Goal: Communication & Community: Ask a question

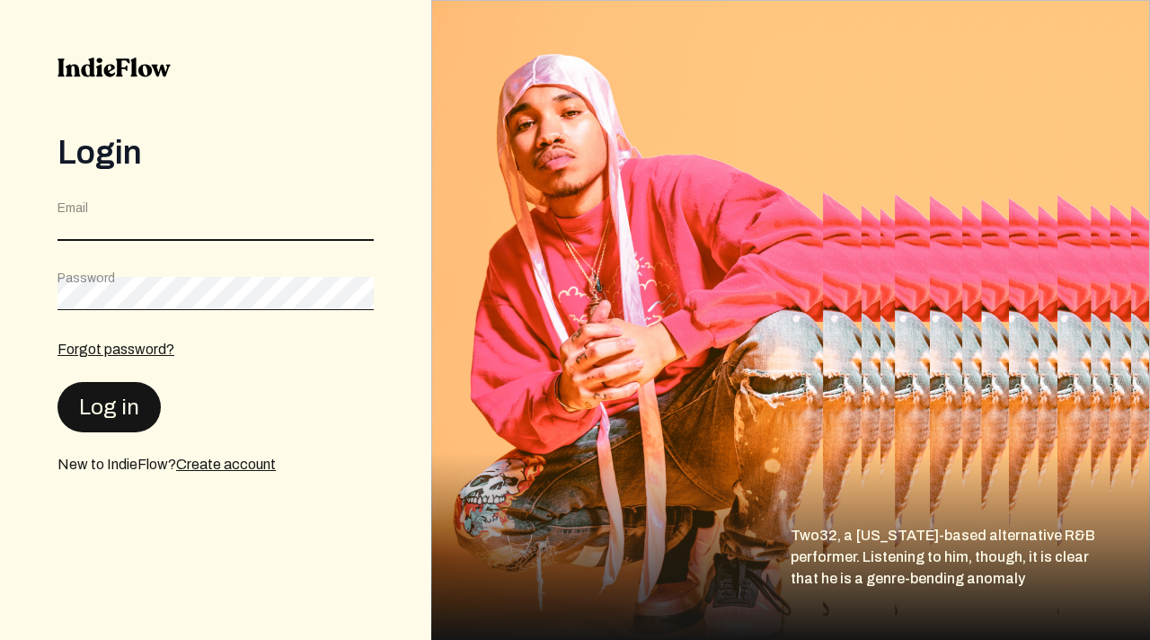
type input "[EMAIL_ADDRESS][DOMAIN_NAME]"
click at [110, 417] on button "Log in" at bounding box center [108, 406] width 103 height 50
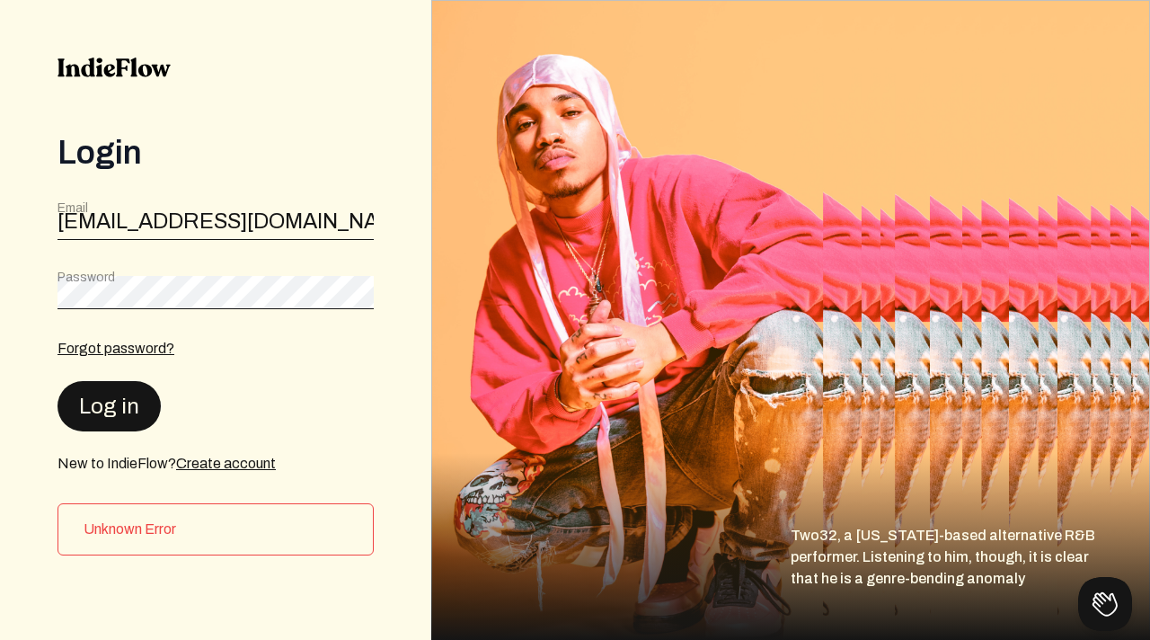
click at [119, 410] on button "Log in" at bounding box center [108, 406] width 103 height 50
click at [0, 167] on div "Login Email rodneygipson@gmail.com Password Forgot password? Log in New to Indi…" at bounding box center [215, 320] width 431 height 640
click at [122, 408] on button "Log in" at bounding box center [108, 406] width 103 height 50
click at [131, 392] on button "Log in" at bounding box center [108, 406] width 103 height 50
click at [36, 260] on div "Login Email rodneygipson@gmail.com Password Forgot password? Log in New to Indi…" at bounding box center [215, 320] width 431 height 640
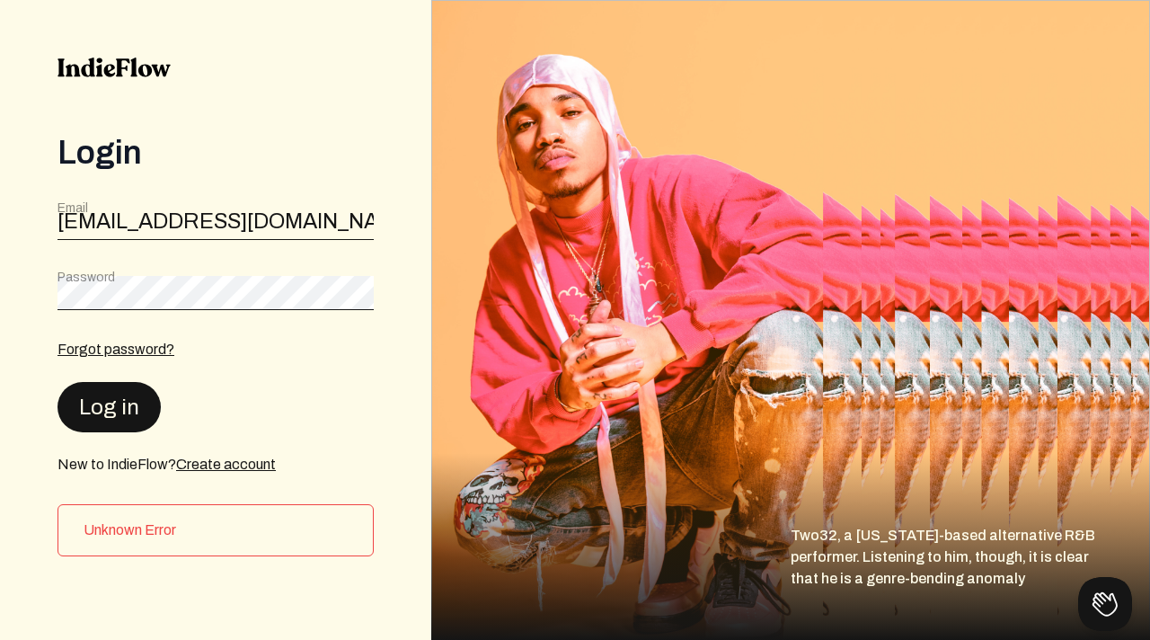
click at [109, 405] on button "Log in" at bounding box center [108, 407] width 103 height 50
click at [118, 409] on button "Log in" at bounding box center [108, 406] width 103 height 50
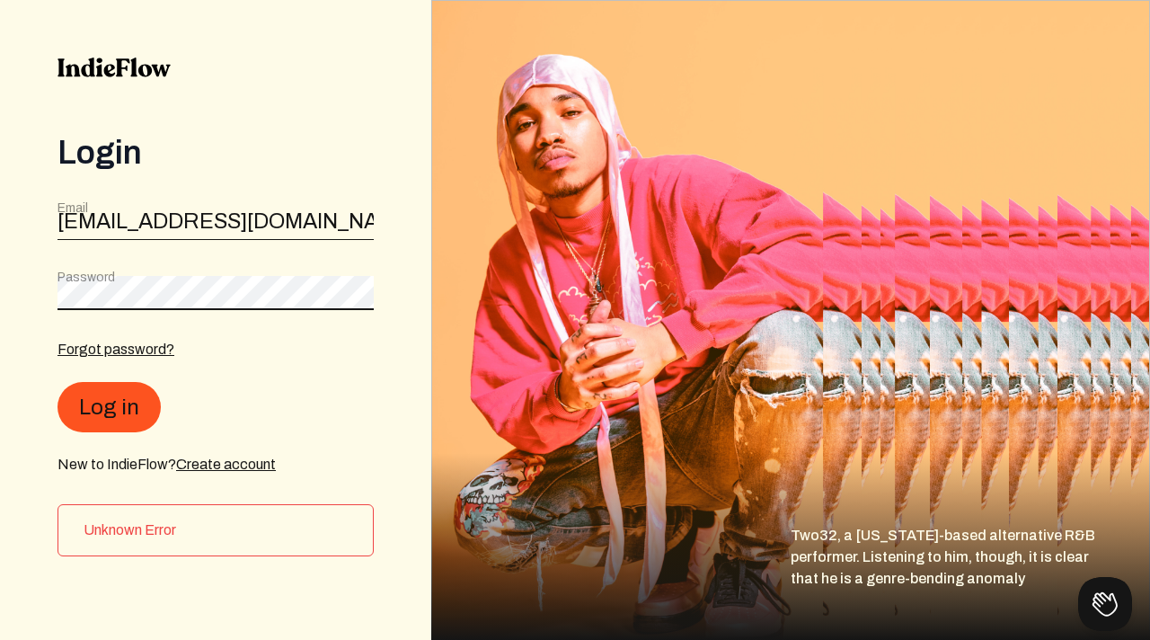
click at [0, 222] on div "Login Email rodneygipson@gmail.com Password Forgot password? Log in New to Indi…" at bounding box center [215, 320] width 431 height 640
click at [0, 281] on div "Login Email rodneygipson@gmail.com Password Forgot password? Log in New to Indi…" at bounding box center [215, 320] width 431 height 640
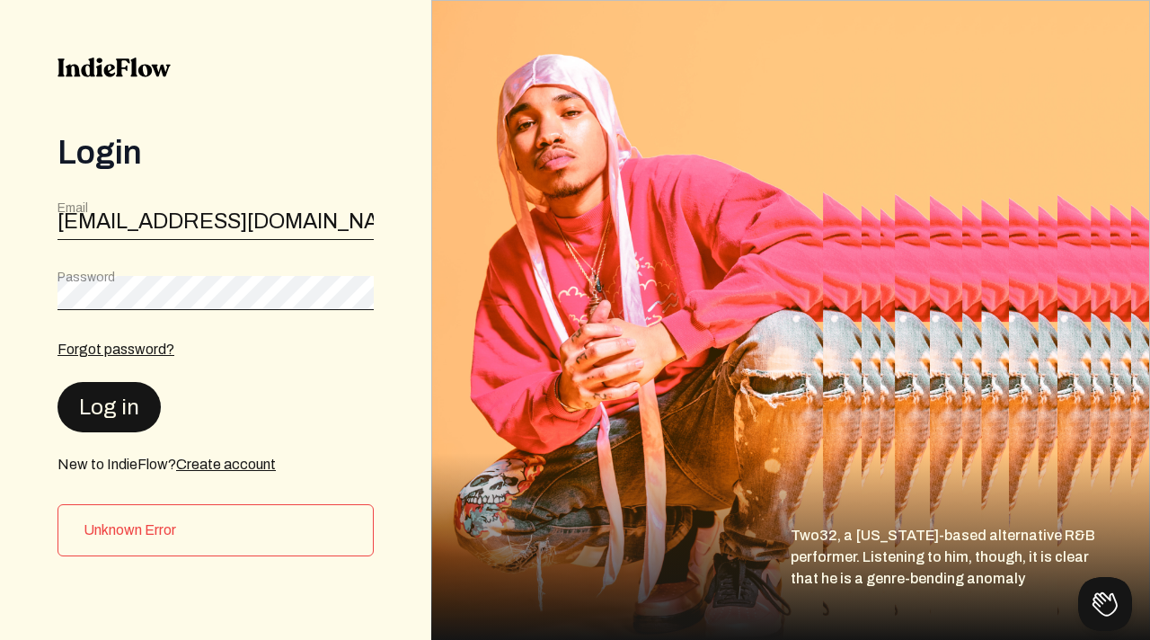
click at [100, 404] on button "Log in" at bounding box center [108, 407] width 103 height 50
click at [124, 400] on button "Log in" at bounding box center [108, 407] width 103 height 50
click at [147, 348] on link "Forgot password?" at bounding box center [115, 347] width 117 height 15
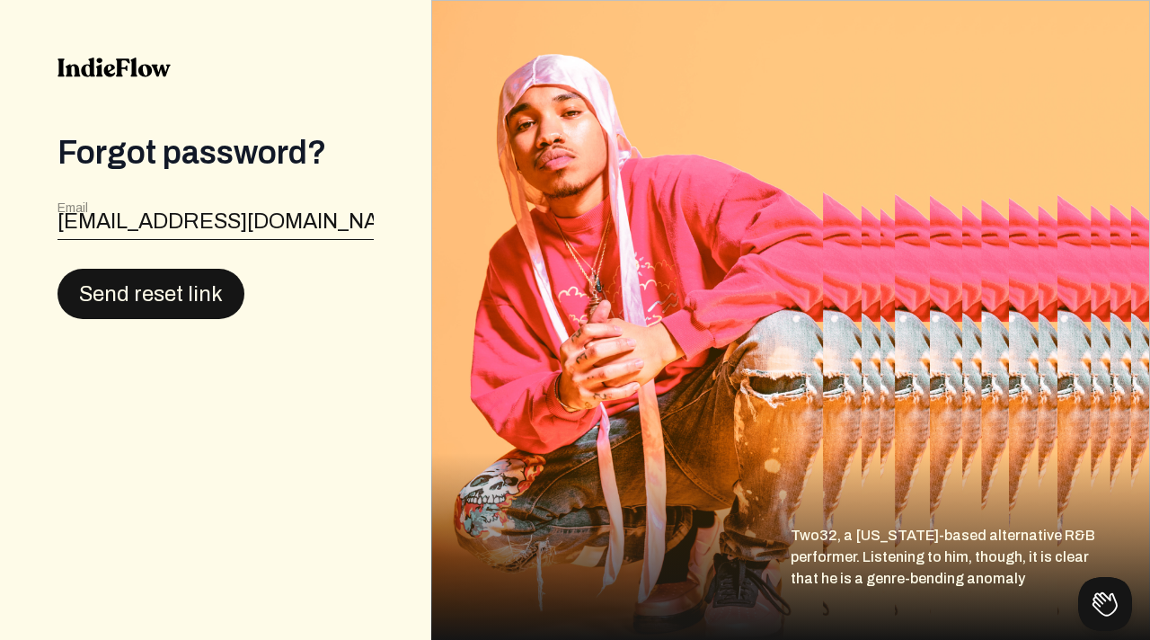
click at [170, 304] on button "Send reset link" at bounding box center [150, 294] width 187 height 50
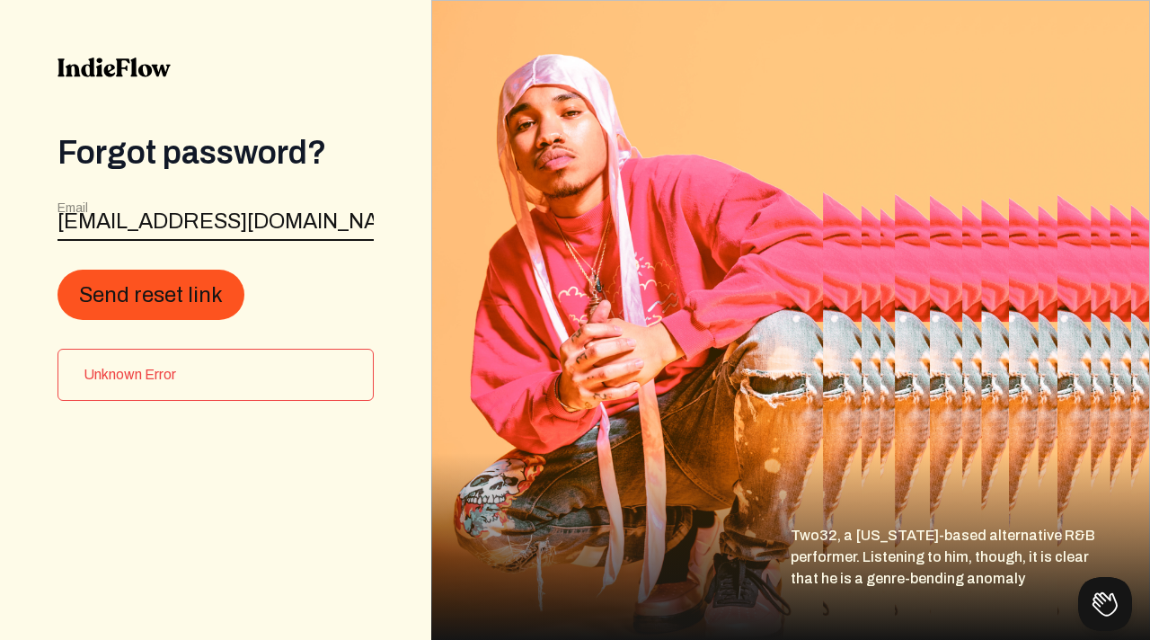
click at [347, 210] on input "[EMAIL_ADDRESS][DOMAIN_NAME]" at bounding box center [215, 224] width 316 height 34
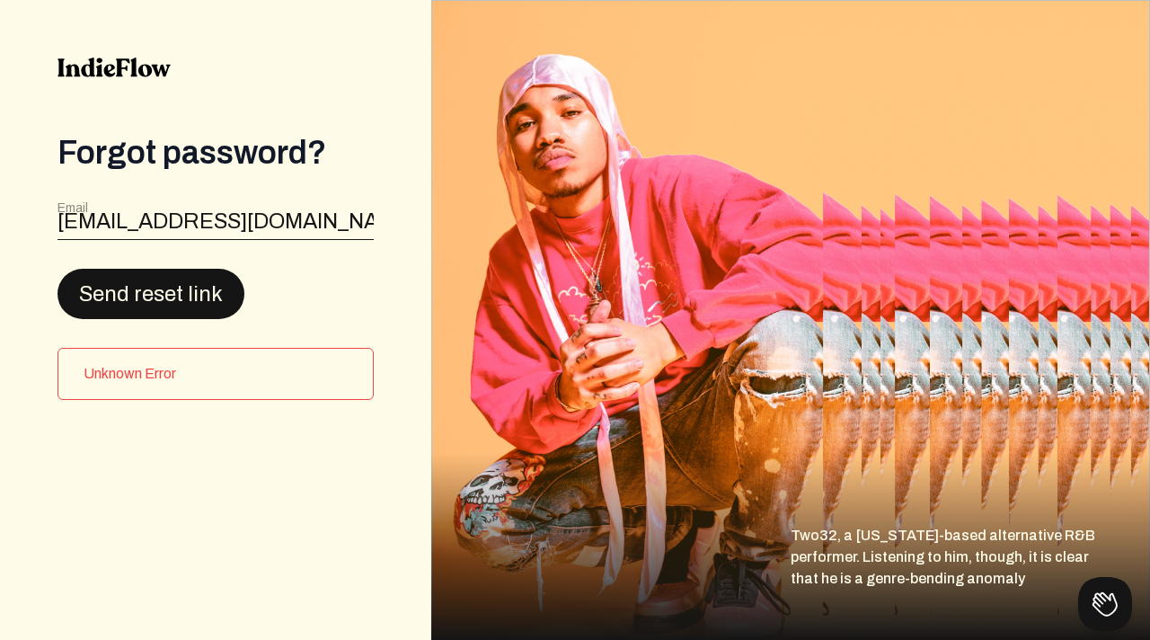
click at [216, 291] on button "Send reset link" at bounding box center [150, 294] width 187 height 50
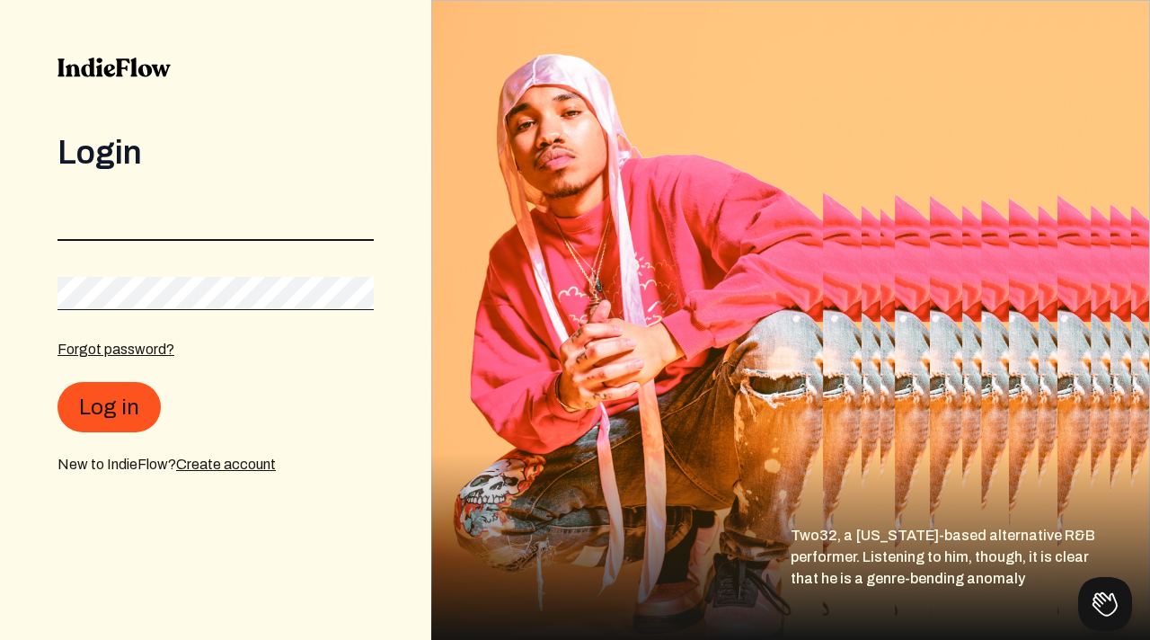
type input "[EMAIL_ADDRESS][DOMAIN_NAME]"
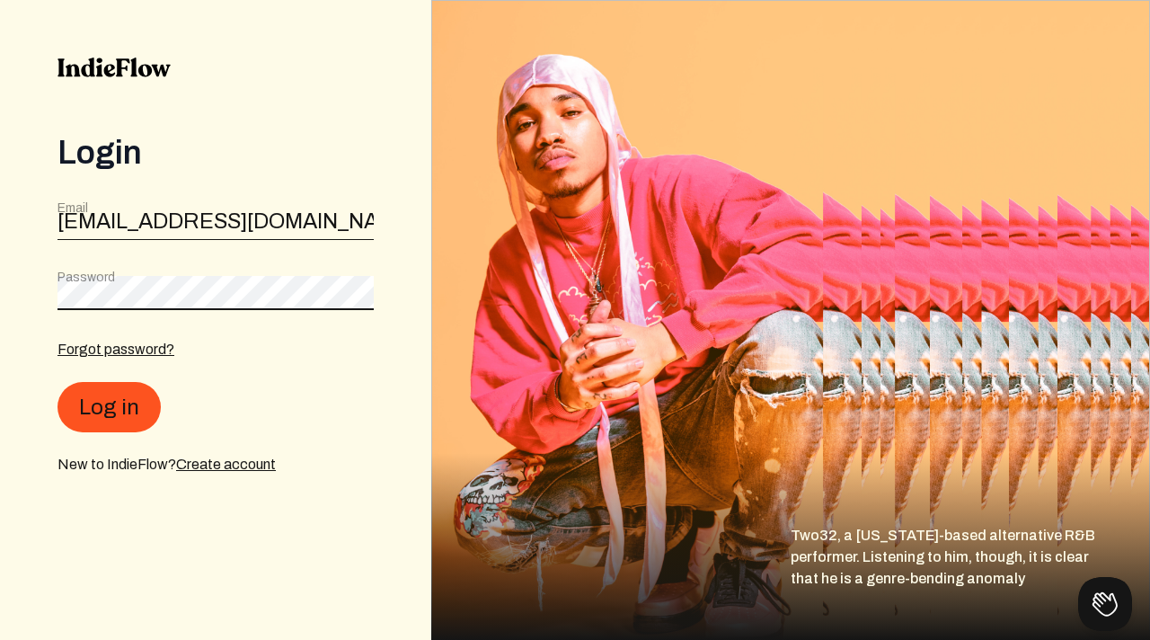
click at [0, 278] on div "Login Email rodneygipson@gmail.com Password Forgot password? Log in New to Indi…" at bounding box center [215, 320] width 431 height 640
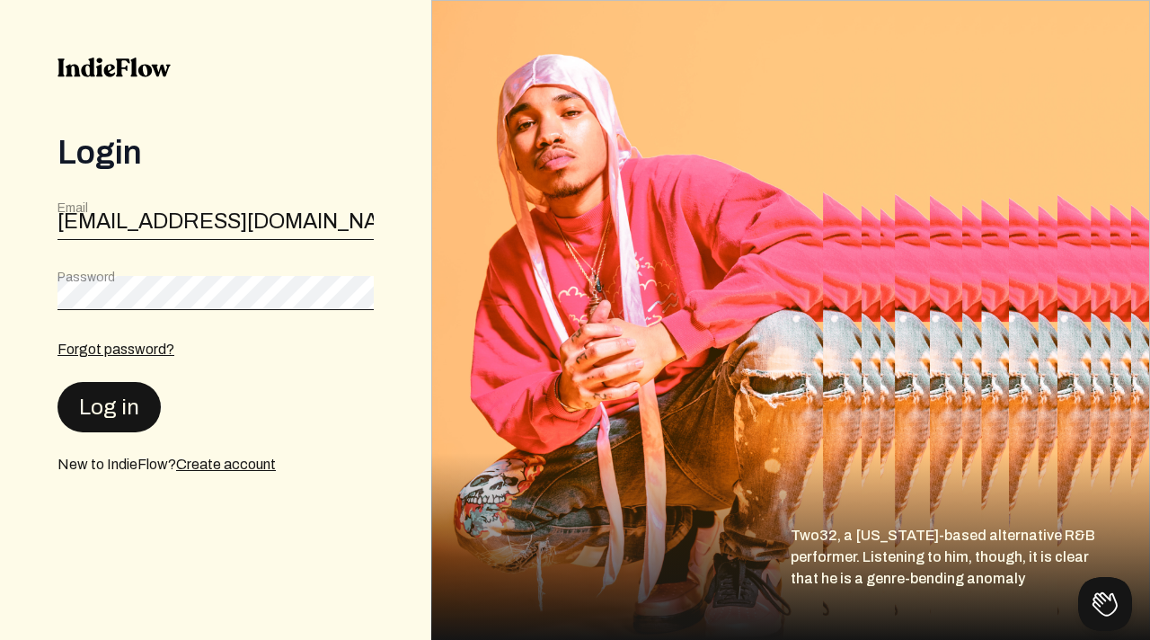
click at [109, 399] on button "Log in" at bounding box center [108, 407] width 103 height 50
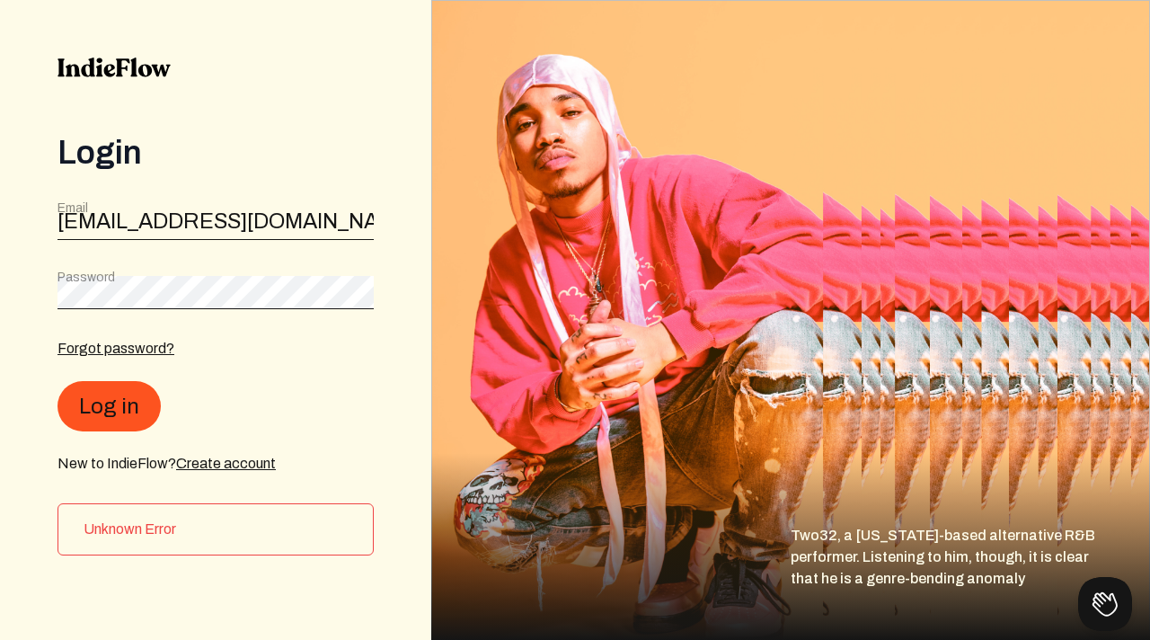
click at [231, 273] on div "Password" at bounding box center [215, 289] width 316 height 40
click at [107, 411] on button "Log in" at bounding box center [108, 406] width 103 height 50
click at [285, 519] on h3 "Unknown Error" at bounding box center [221, 530] width 275 height 22
click at [180, 520] on h3 "Unknown Error" at bounding box center [221, 529] width 275 height 22
click at [217, 463] on link "Create account" at bounding box center [226, 462] width 100 height 15
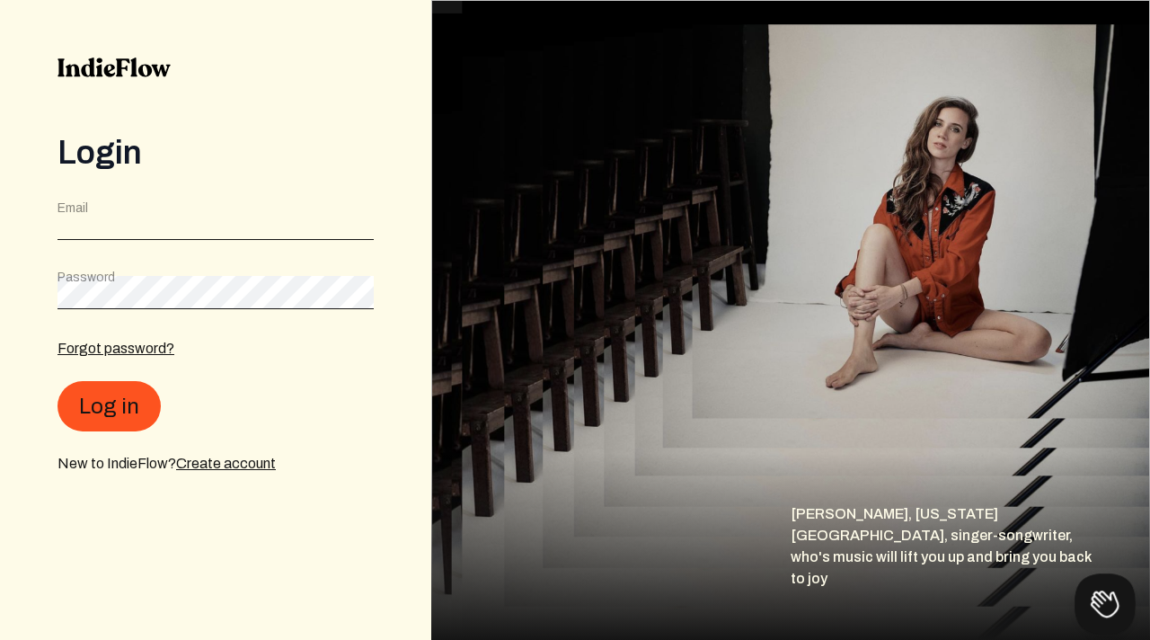
click at [1100, 599] on button at bounding box center [1101, 600] width 54 height 54
type input "[PERSON_NAME]"
type input "login issues"
type input "[EMAIL_ADDRESS][DOMAIN_NAME]"
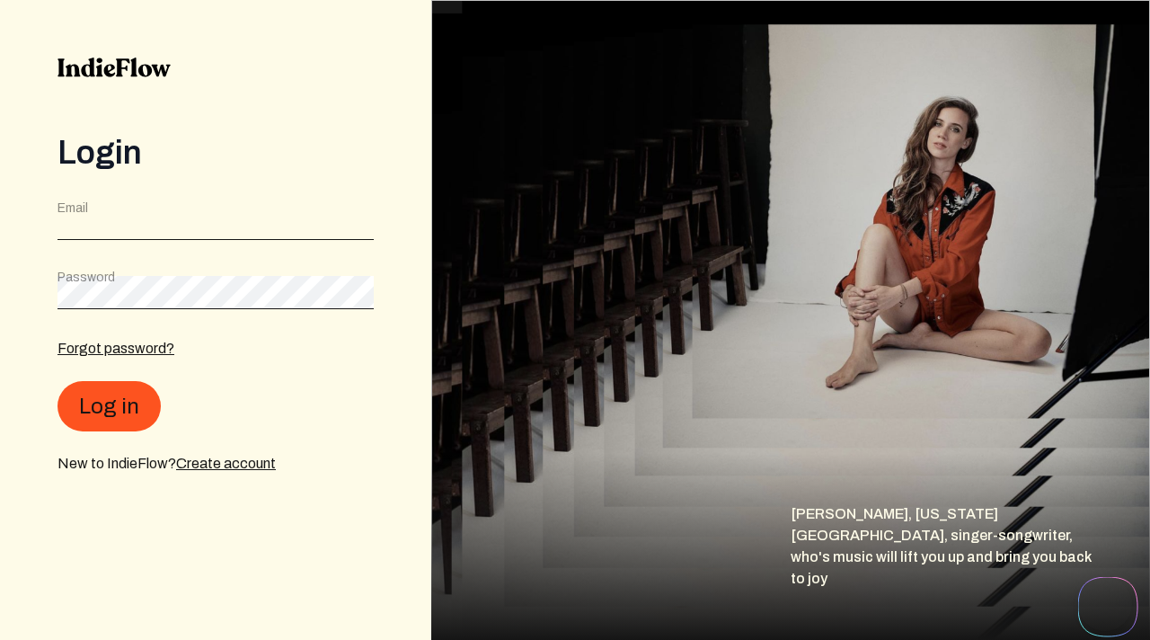
type textarea "I am not able to log in with my current password. I haven not changed it since …"
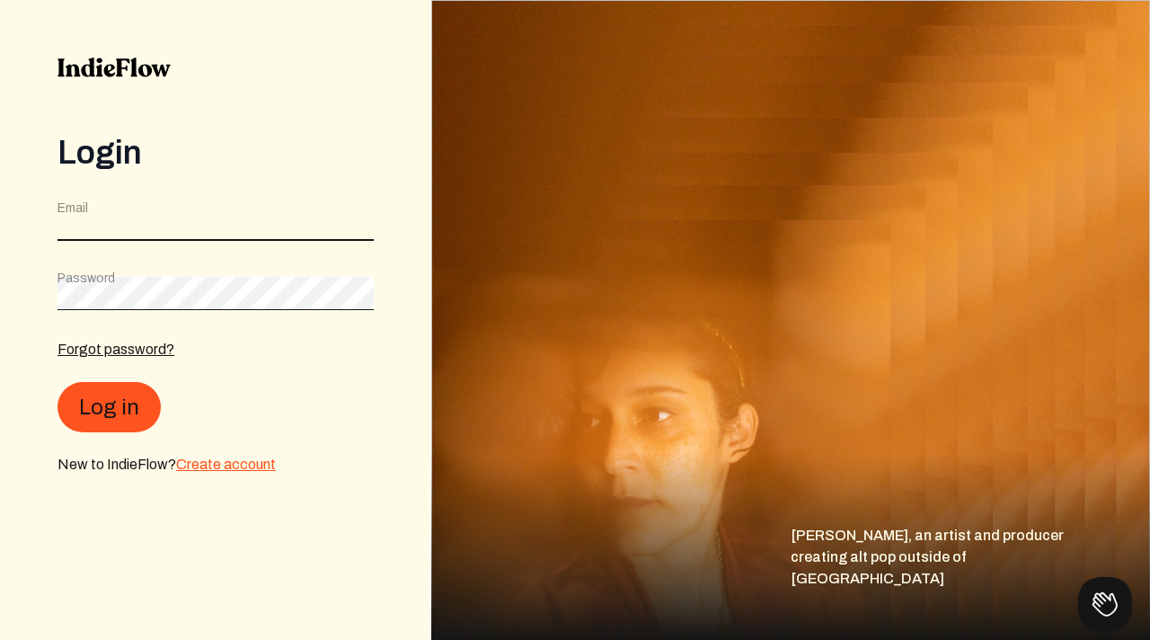
type input "[EMAIL_ADDRESS][DOMAIN_NAME]"
click at [241, 465] on link "Create account" at bounding box center [226, 462] width 100 height 15
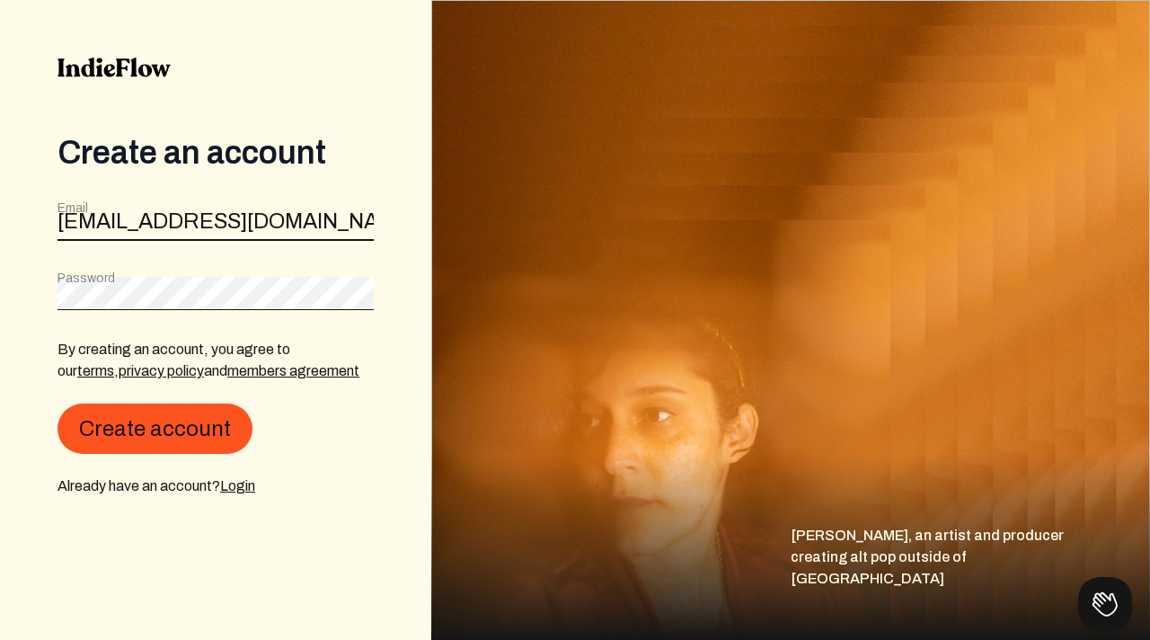
drag, startPoint x: 322, startPoint y: 216, endPoint x: 75, endPoint y: 221, distance: 246.2
click at [75, 221] on input "rodneygipson@gmail.com" at bounding box center [215, 224] width 316 height 34
type input "r"
click at [123, 401] on div "By creating an account, you agree to our terms , privacy policy and members agr…" at bounding box center [215, 418] width 316 height 158
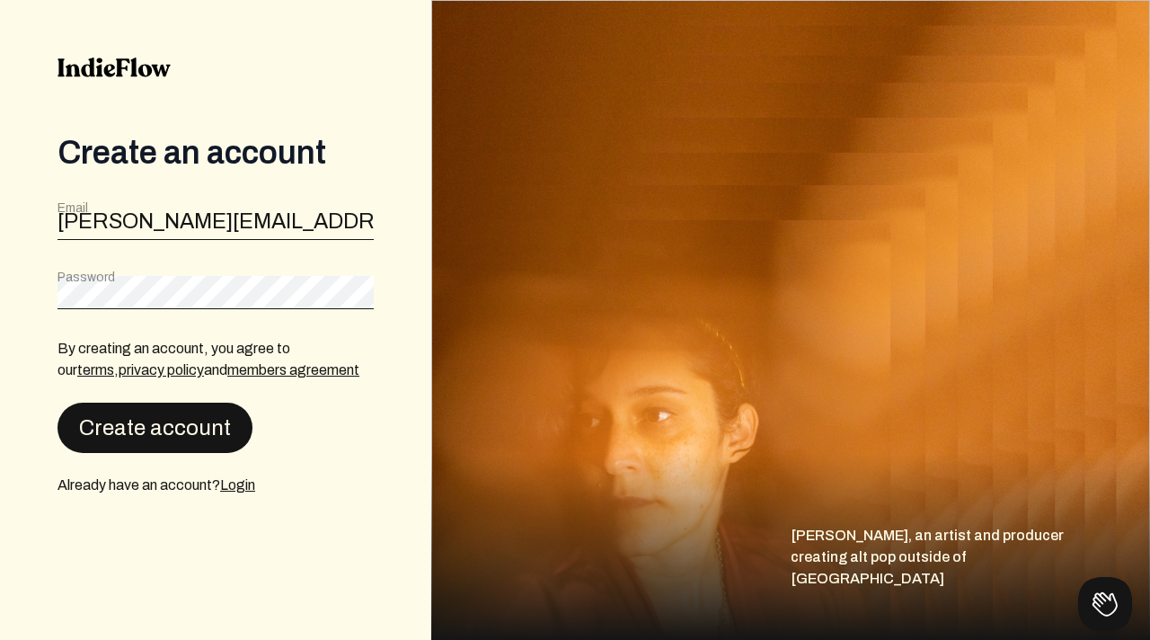
click at [139, 425] on button "Create account" at bounding box center [154, 427] width 195 height 50
click at [219, 443] on button "Create account" at bounding box center [154, 427] width 195 height 50
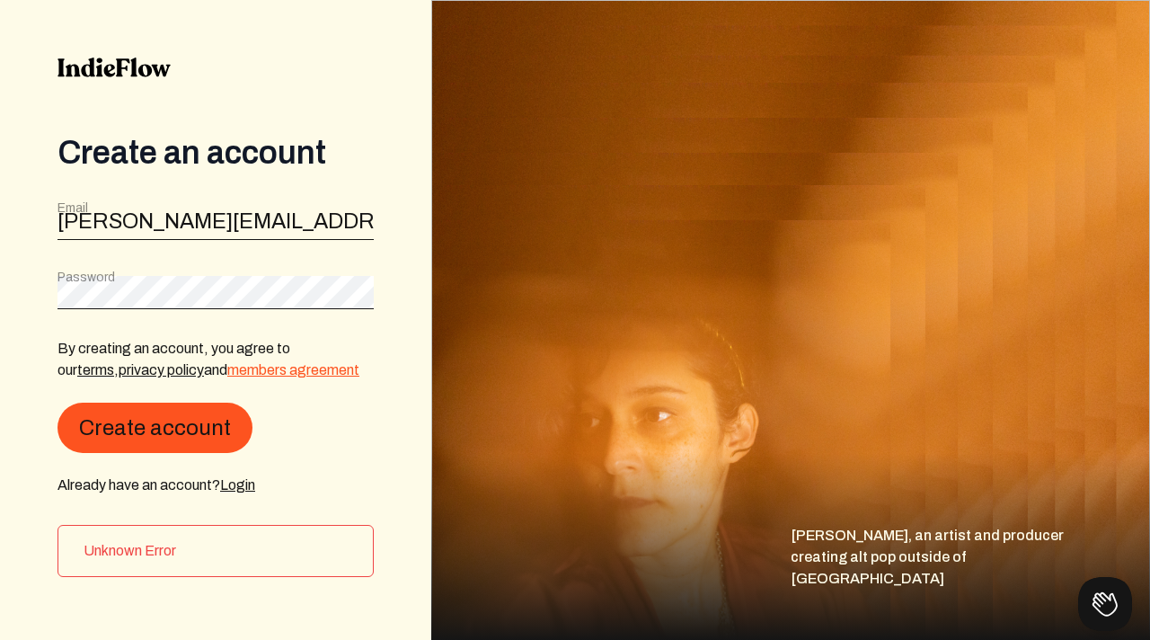
click at [260, 375] on link "members agreement" at bounding box center [293, 369] width 132 height 15
drag, startPoint x: 321, startPoint y: 222, endPoint x: 55, endPoint y: 168, distance: 271.3
click at [55, 169] on div "Create an account Email rodney@audibleedge.com Password By creating an account,…" at bounding box center [215, 320] width 431 height 640
type input "r"
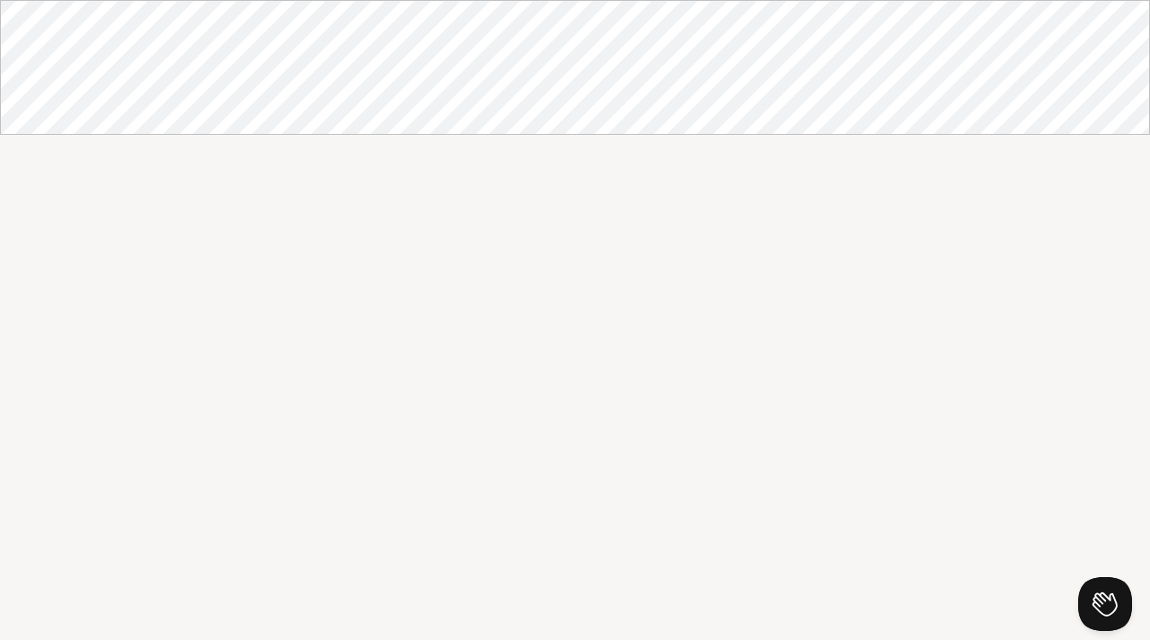
click at [826, 422] on body at bounding box center [575, 320] width 1150 height 640
